Goal: Navigation & Orientation: Find specific page/section

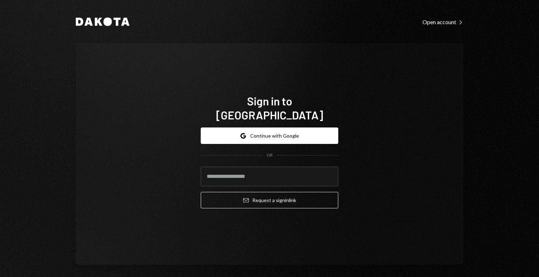
type input "**********"
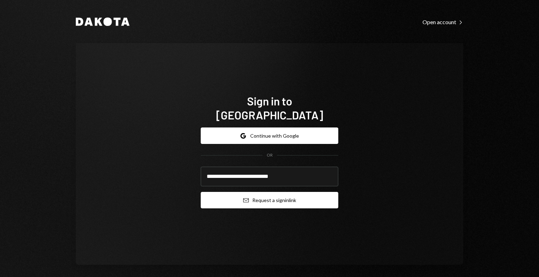
click at [248, 192] on button "Email Request a sign in link" at bounding box center [269, 200] width 137 height 16
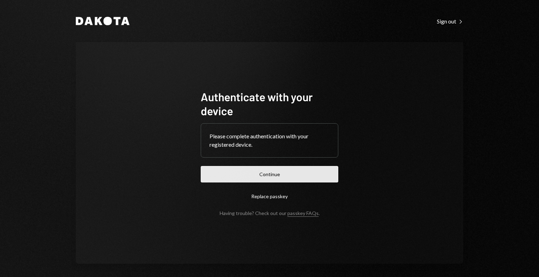
click at [211, 171] on button "Continue" at bounding box center [269, 174] width 137 height 16
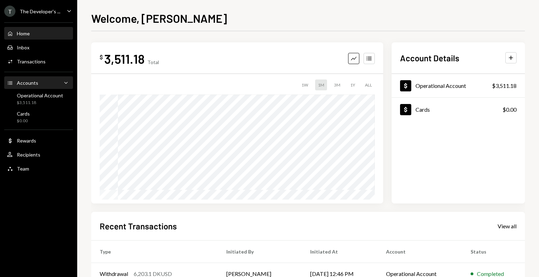
click at [60, 83] on div "Accounts Accounts Caret Down" at bounding box center [38, 83] width 63 height 8
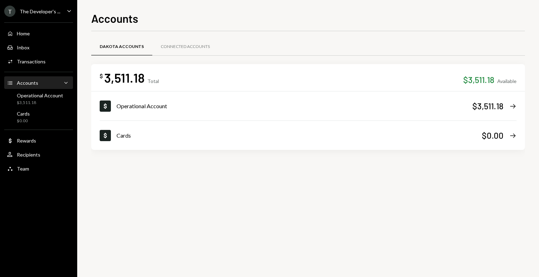
click at [53, 8] on div "The Developer's ..." at bounding box center [40, 11] width 41 height 6
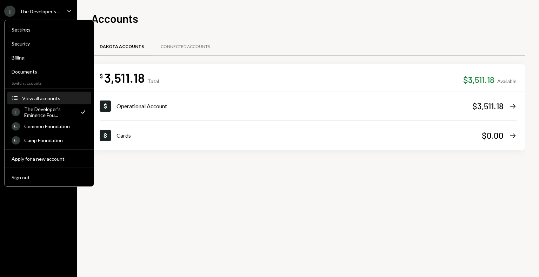
click at [37, 97] on div "View all accounts" at bounding box center [54, 98] width 65 height 6
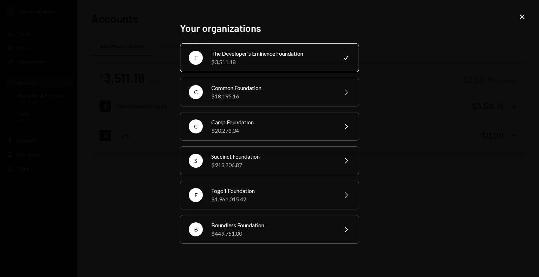
click at [523, 17] on icon "Close" at bounding box center [521, 17] width 8 height 8
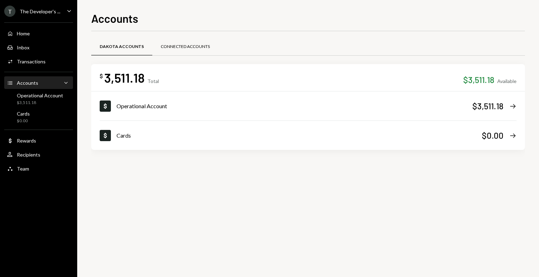
click at [164, 44] on div "Connected Accounts" at bounding box center [185, 47] width 49 height 6
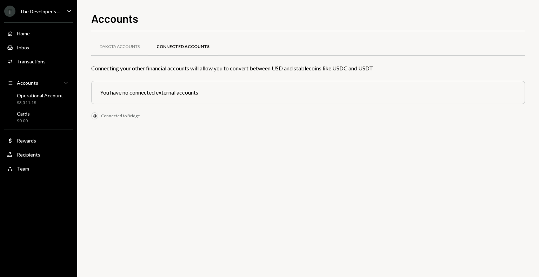
click at [11, 11] on div "T" at bounding box center [9, 11] width 11 height 11
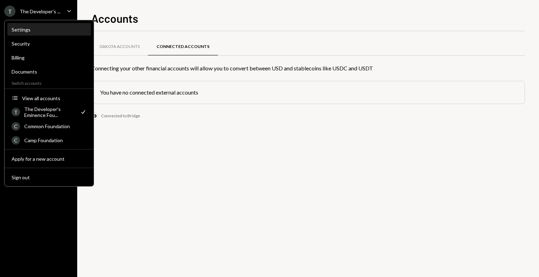
click at [30, 31] on div "Settings" at bounding box center [49, 30] width 75 height 6
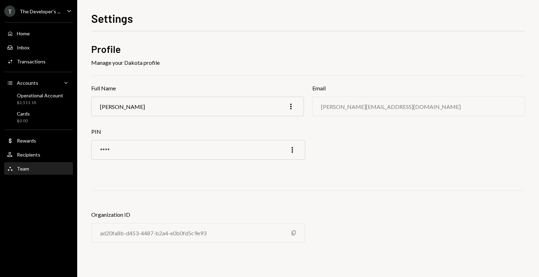
click at [31, 168] on div "Team Team" at bounding box center [38, 169] width 63 height 6
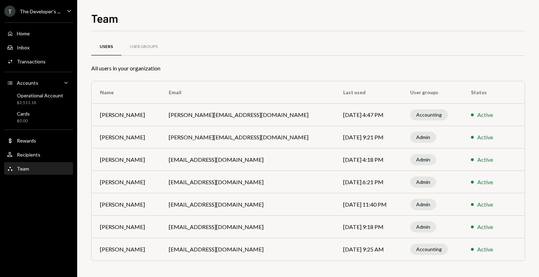
click at [29, 15] on div "T The Developer's ..." at bounding box center [32, 11] width 56 height 11
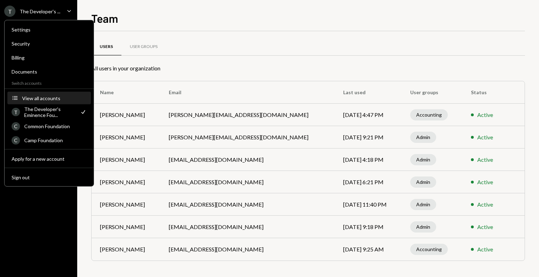
click at [36, 99] on div "View all accounts" at bounding box center [54, 98] width 65 height 6
